Goal: Complete application form: Complete application form

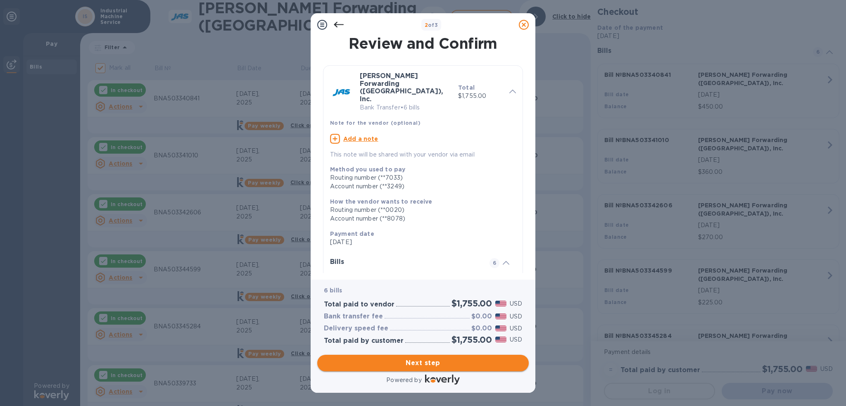
click at [438, 356] on button "Next step" at bounding box center [423, 363] width 212 height 17
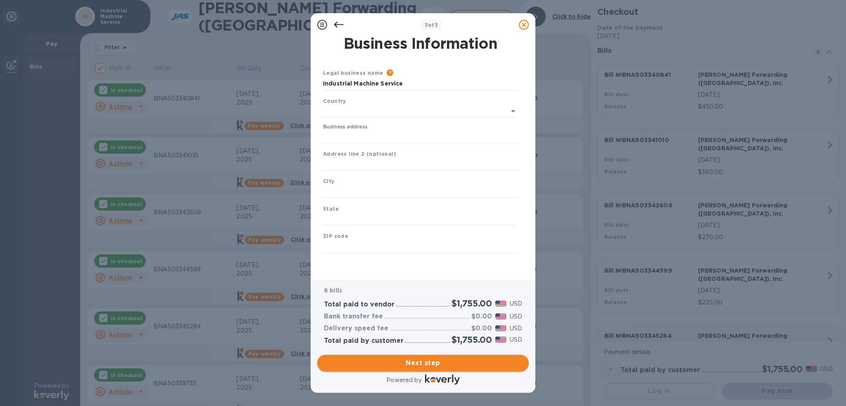
type input "[GEOGRAPHIC_DATA]"
click at [389, 132] on input "Business address" at bounding box center [420, 135] width 195 height 12
type input "[STREET_ADDRESS]"
click at [381, 196] on input "text" at bounding box center [420, 190] width 195 height 12
type input "[GEOGRAPHIC_DATA]"
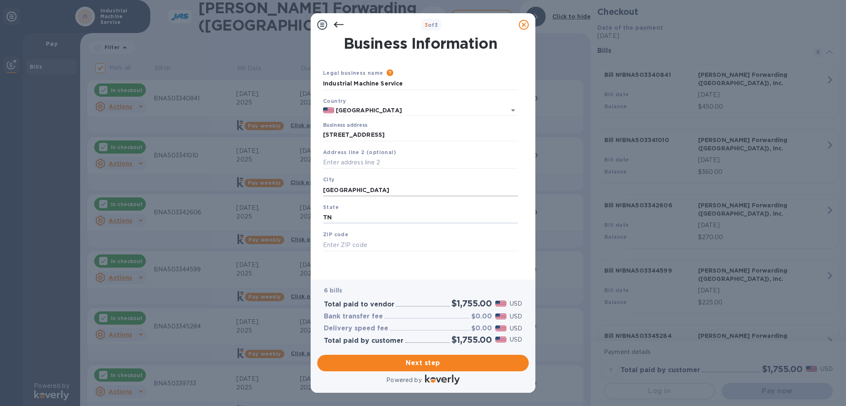
type input "TN"
type input "37012"
click at [428, 362] on span "Next step" at bounding box center [423, 363] width 198 height 10
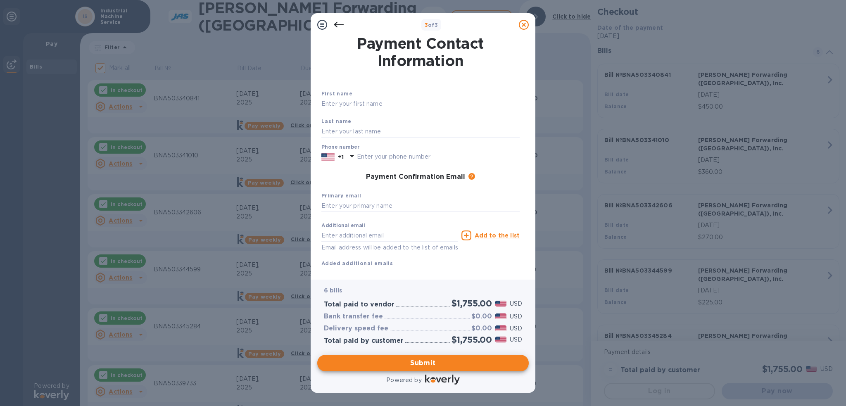
click at [429, 106] on input "text" at bounding box center [421, 104] width 198 height 12
type input "[PERSON_NAME]"
type input "6156912544"
click at [400, 214] on div "Primary email" at bounding box center [420, 202] width 205 height 28
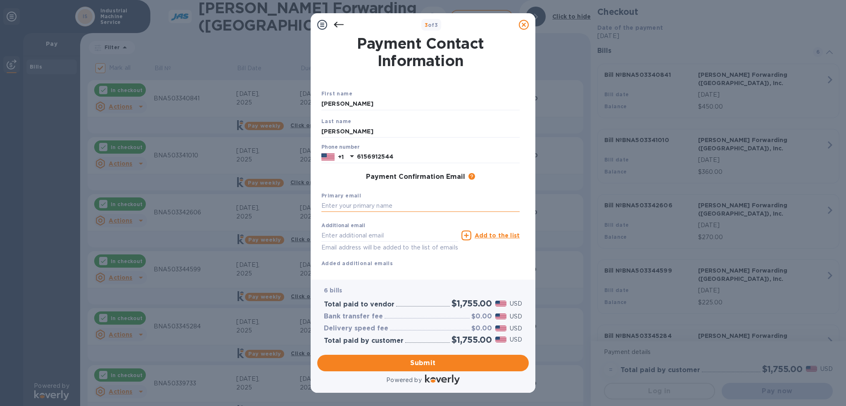
click at [402, 208] on input "text" at bounding box center [421, 206] width 198 height 12
type input "[EMAIL_ADDRESS][DOMAIN_NAME]"
click at [458, 362] on span "Submit" at bounding box center [423, 363] width 198 height 10
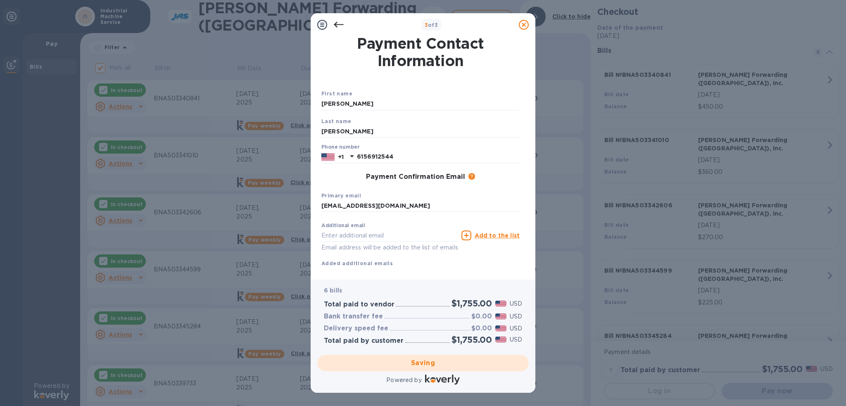
checkbox input "false"
